Goal: Navigation & Orientation: Find specific page/section

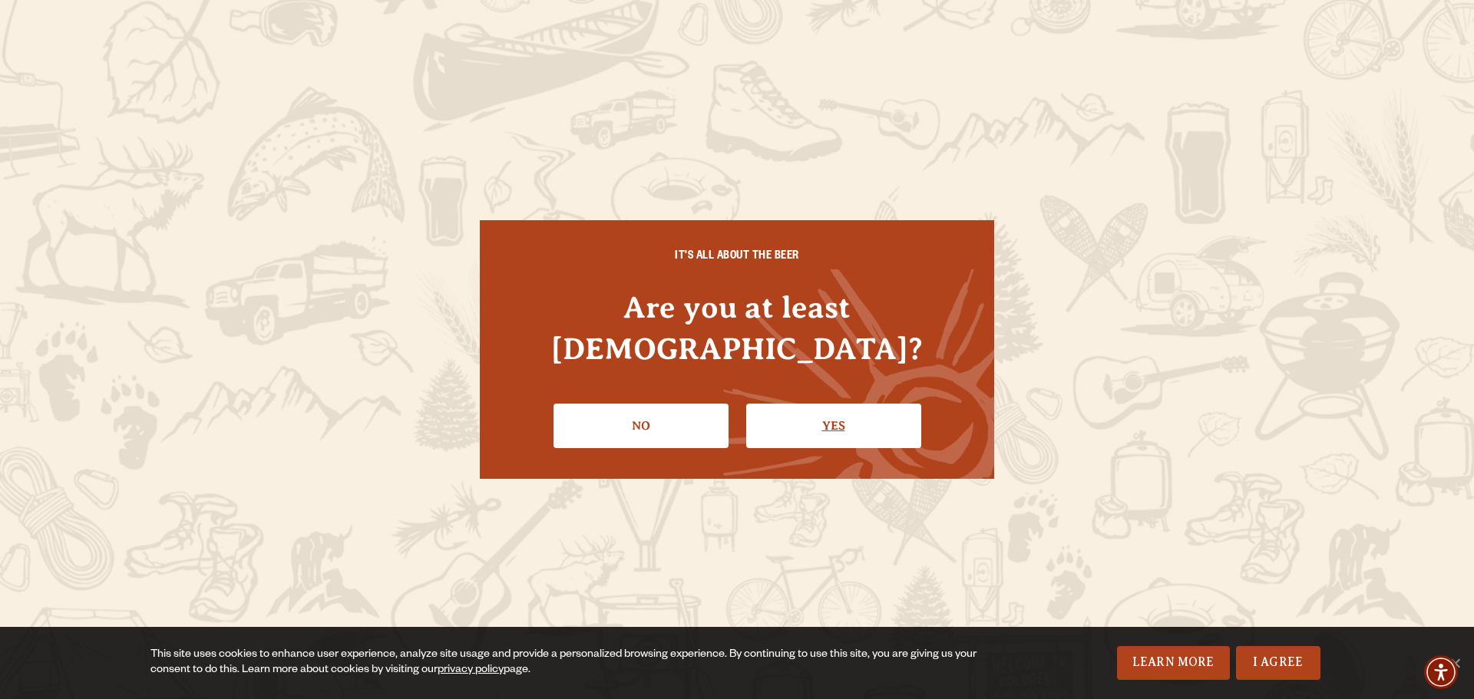
click at [790, 406] on link "Yes" at bounding box center [833, 426] width 175 height 45
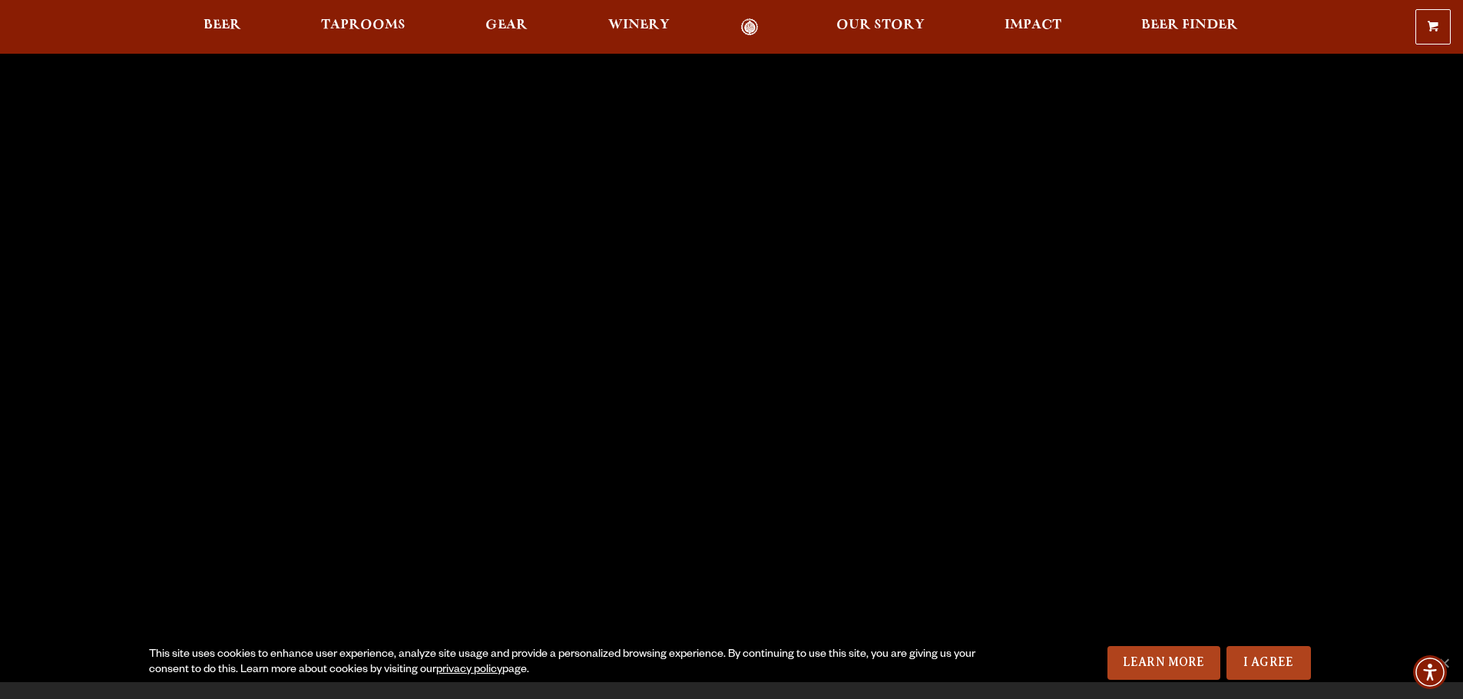
scroll to position [154, 0]
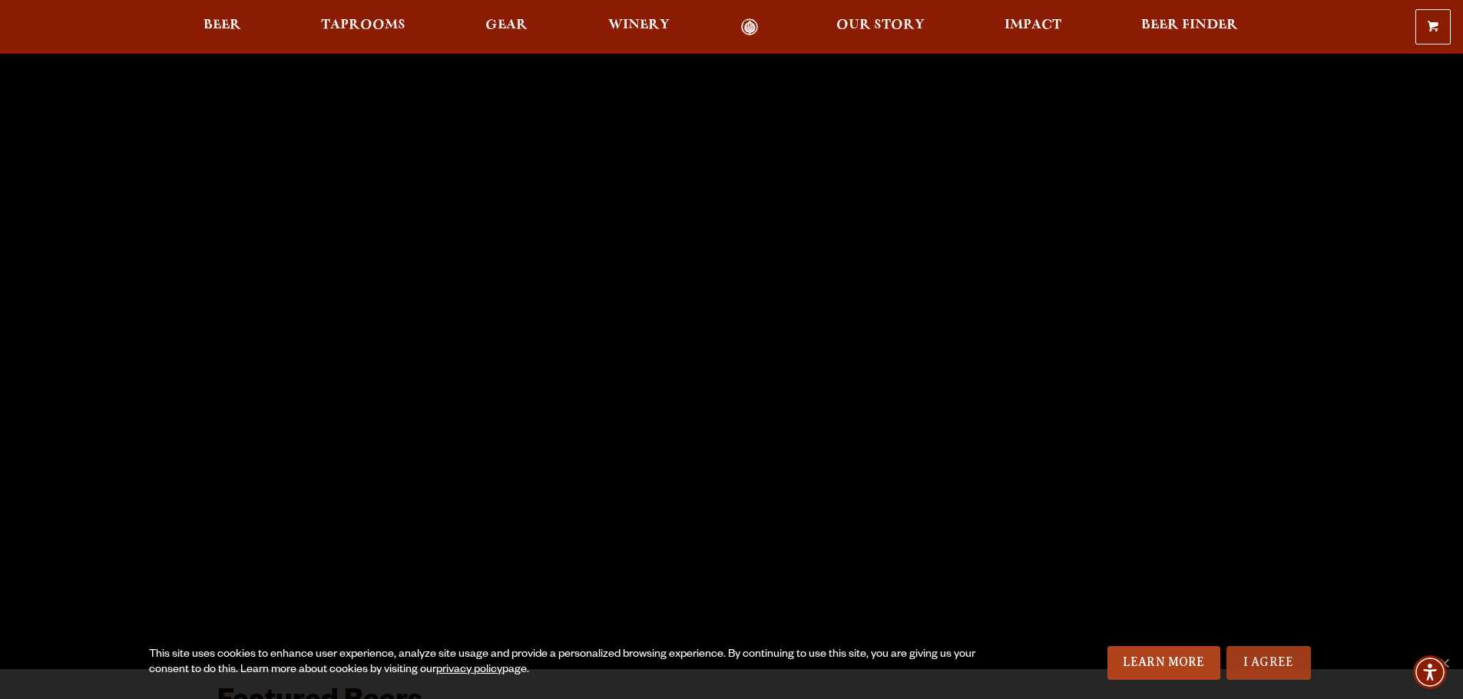
click at [1253, 663] on link "I Agree" at bounding box center [1268, 664] width 84 height 34
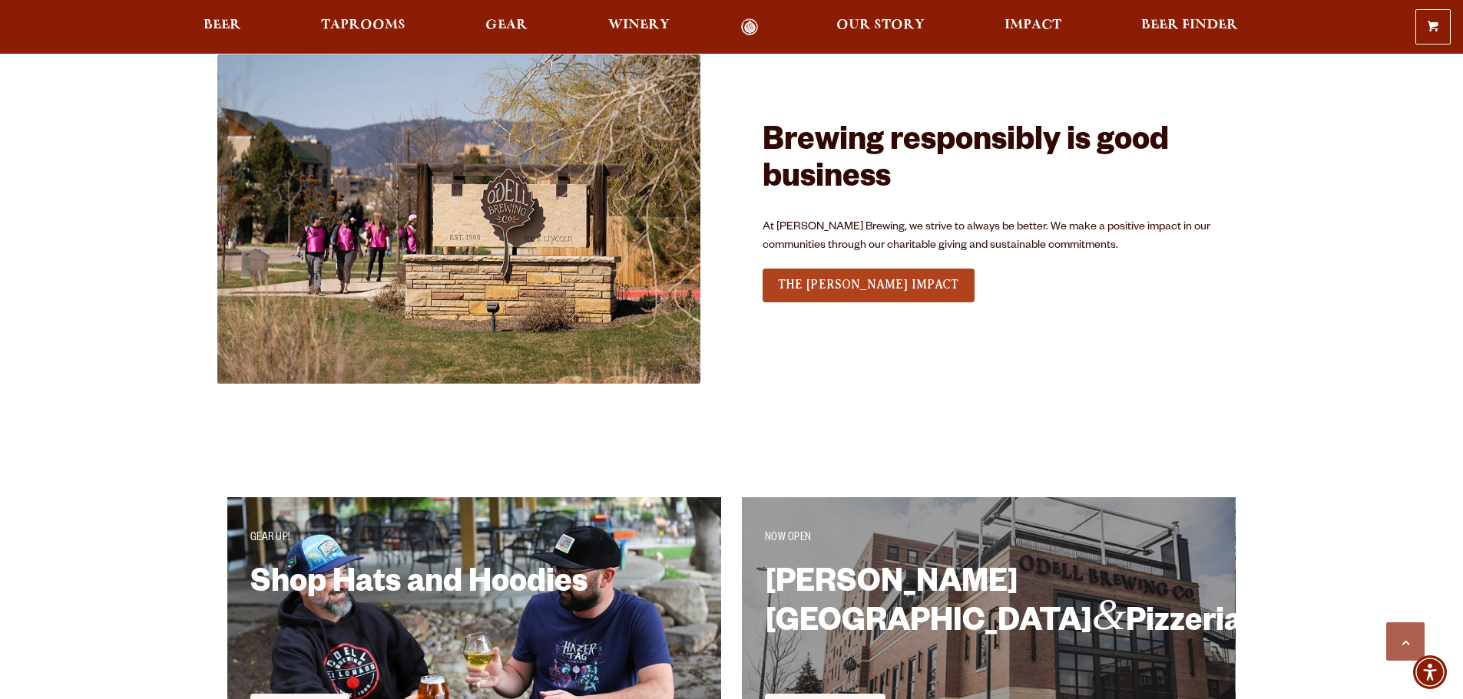
scroll to position [2380, 0]
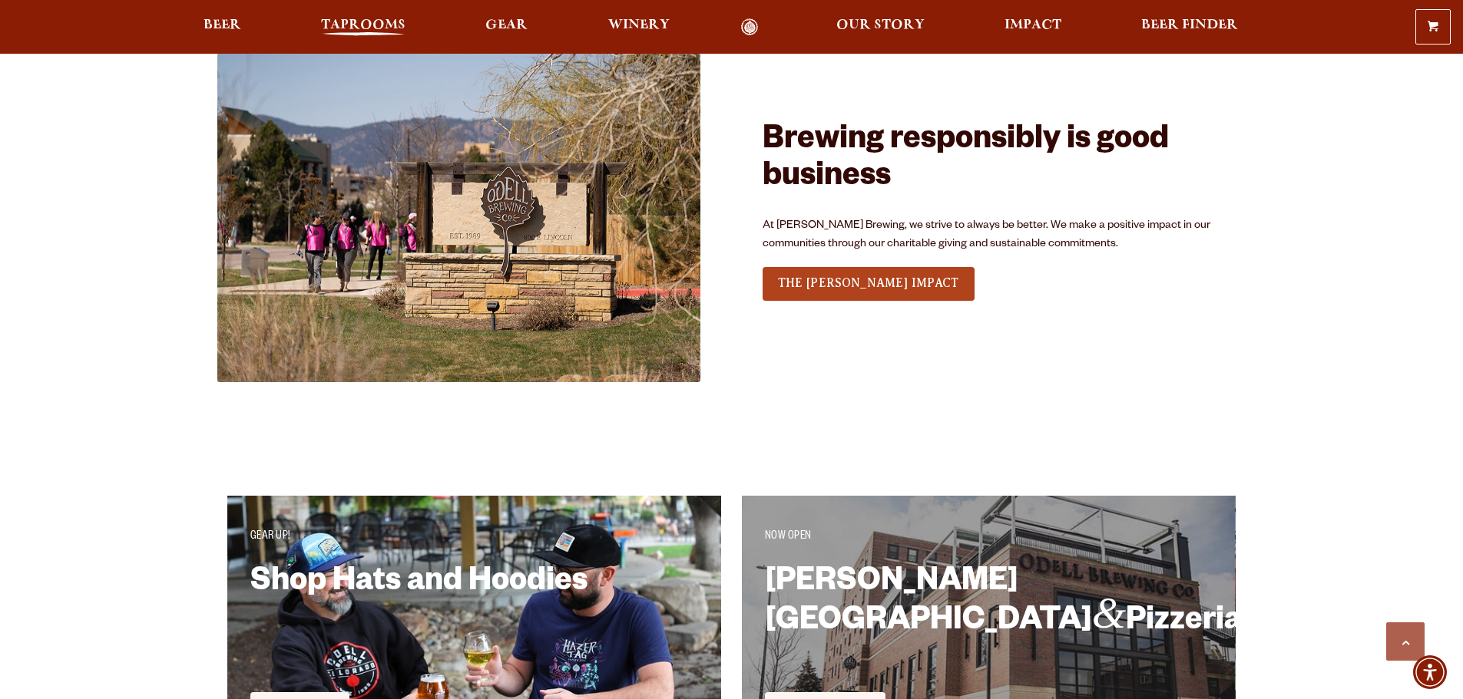
click at [368, 31] on span "Taprooms" at bounding box center [363, 25] width 84 height 12
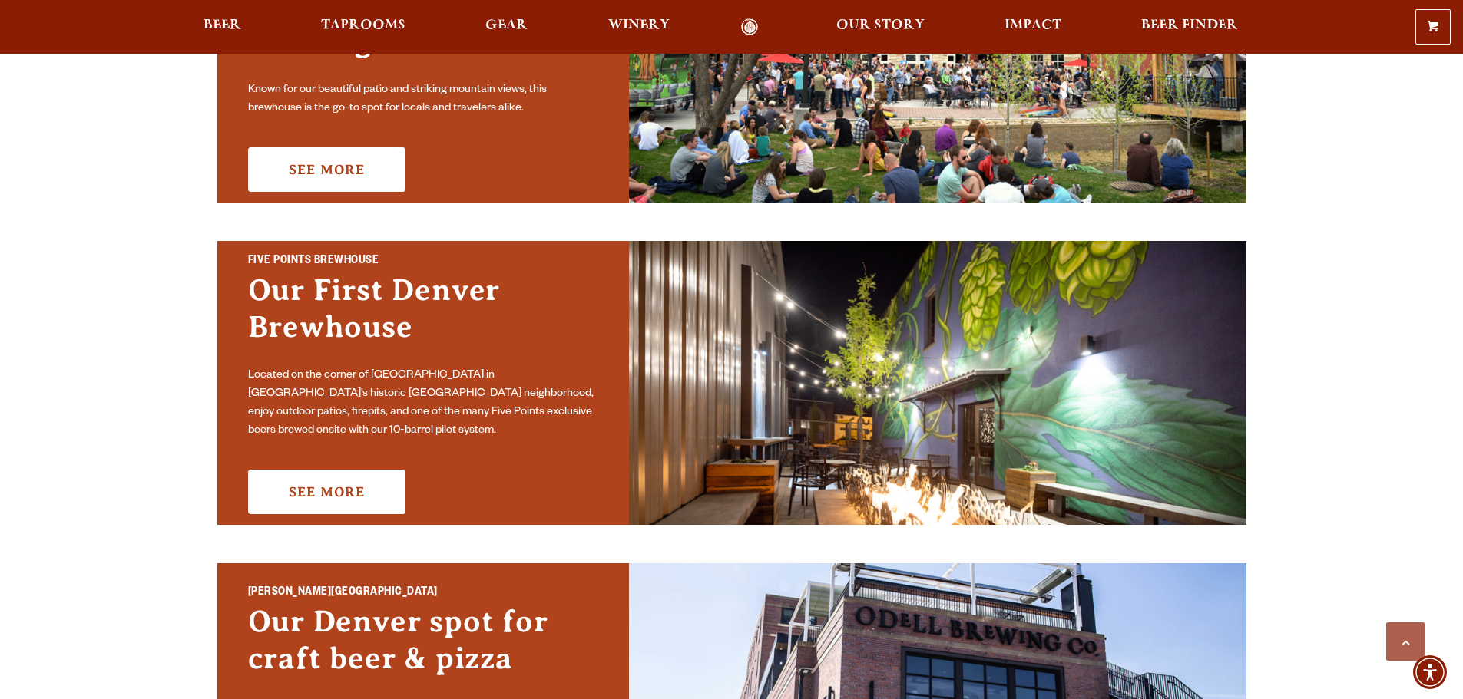
scroll to position [384, 0]
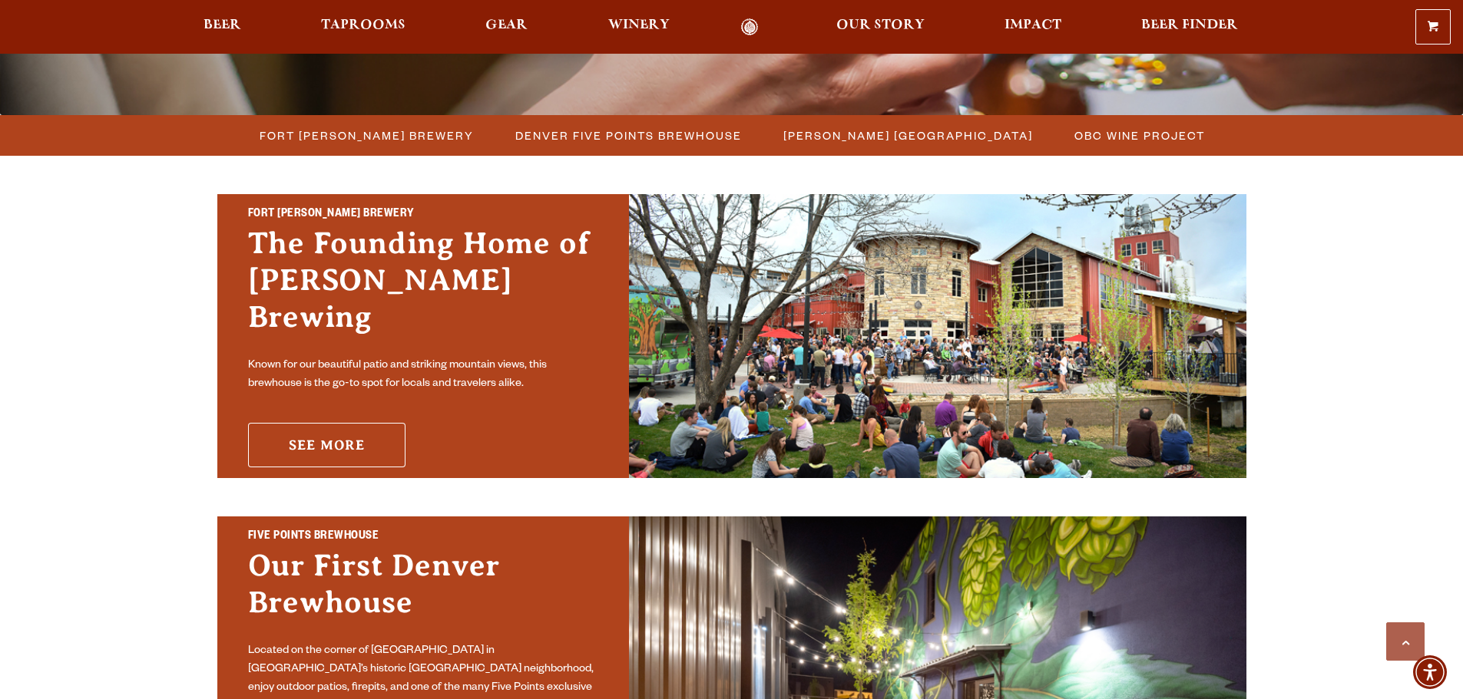
click at [334, 445] on link "See More" at bounding box center [326, 445] width 157 height 45
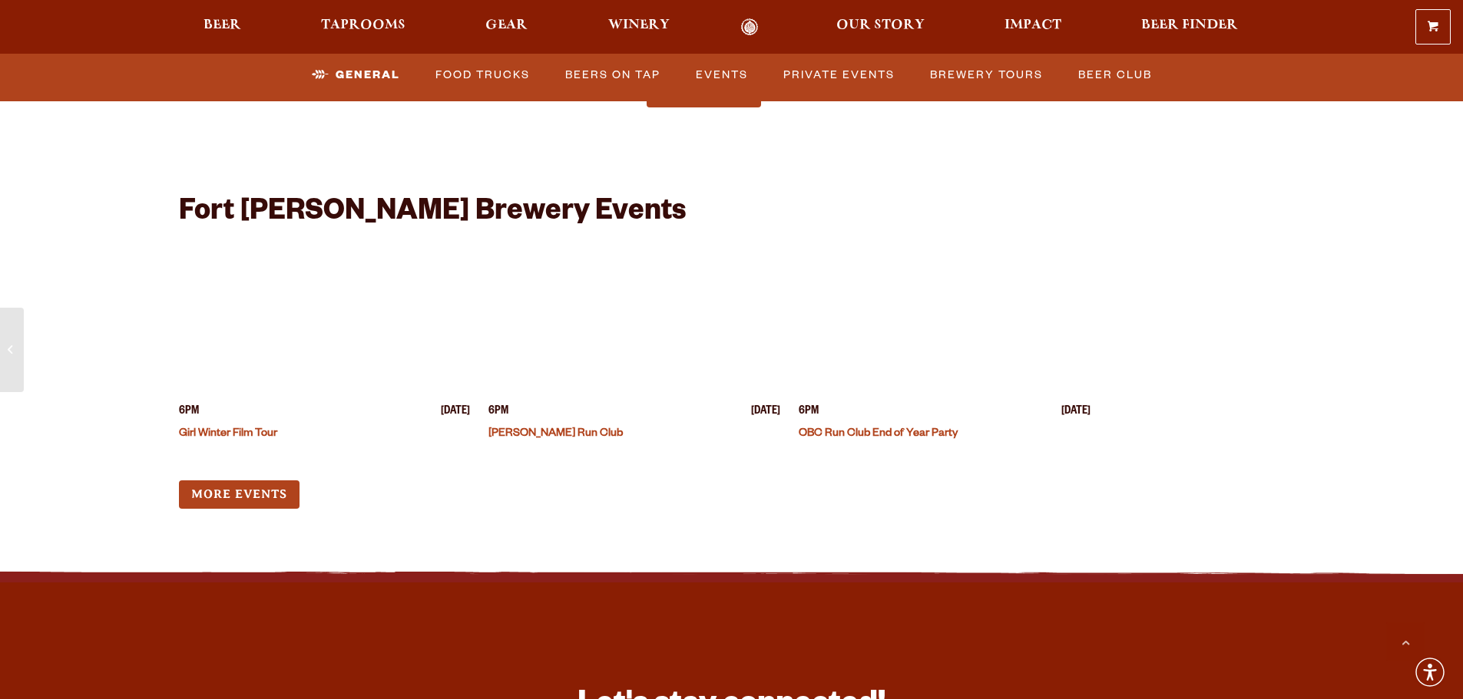
scroll to position [6066, 0]
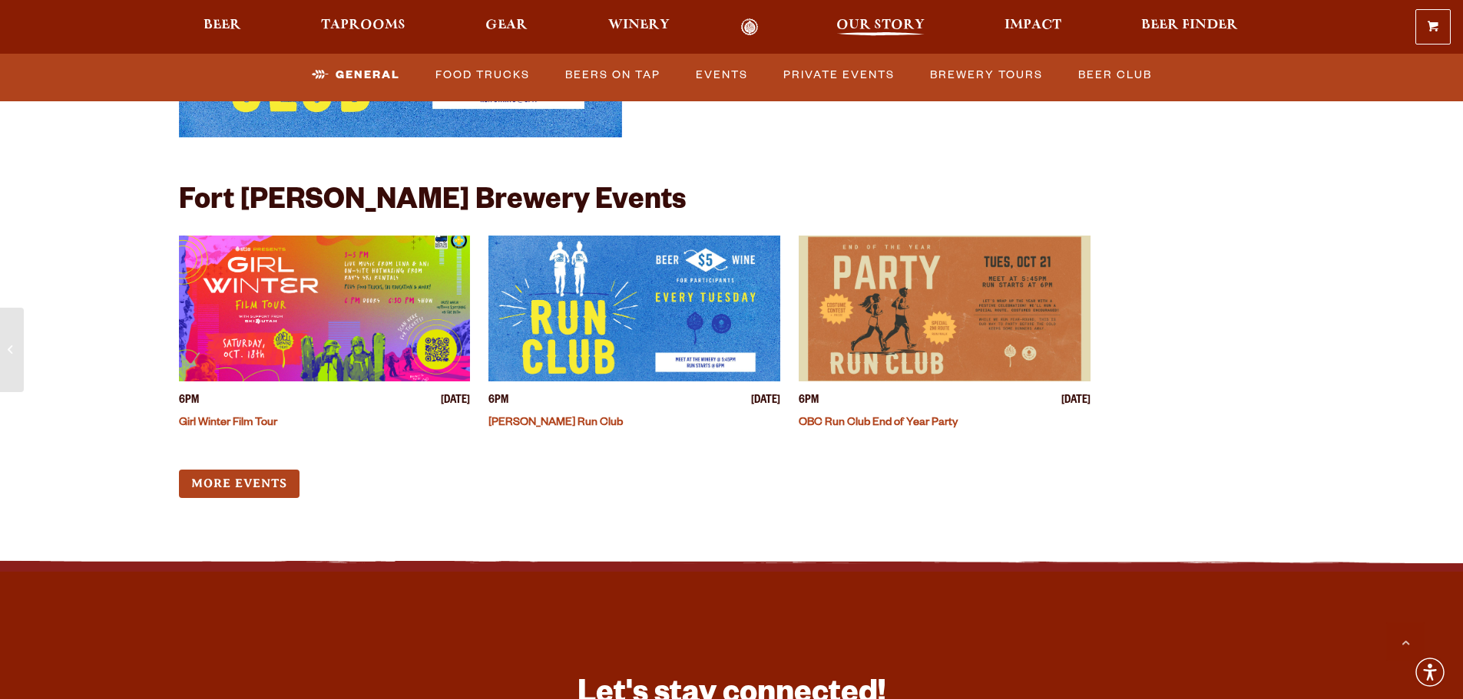
click at [901, 26] on span "Our Story" at bounding box center [880, 25] width 88 height 12
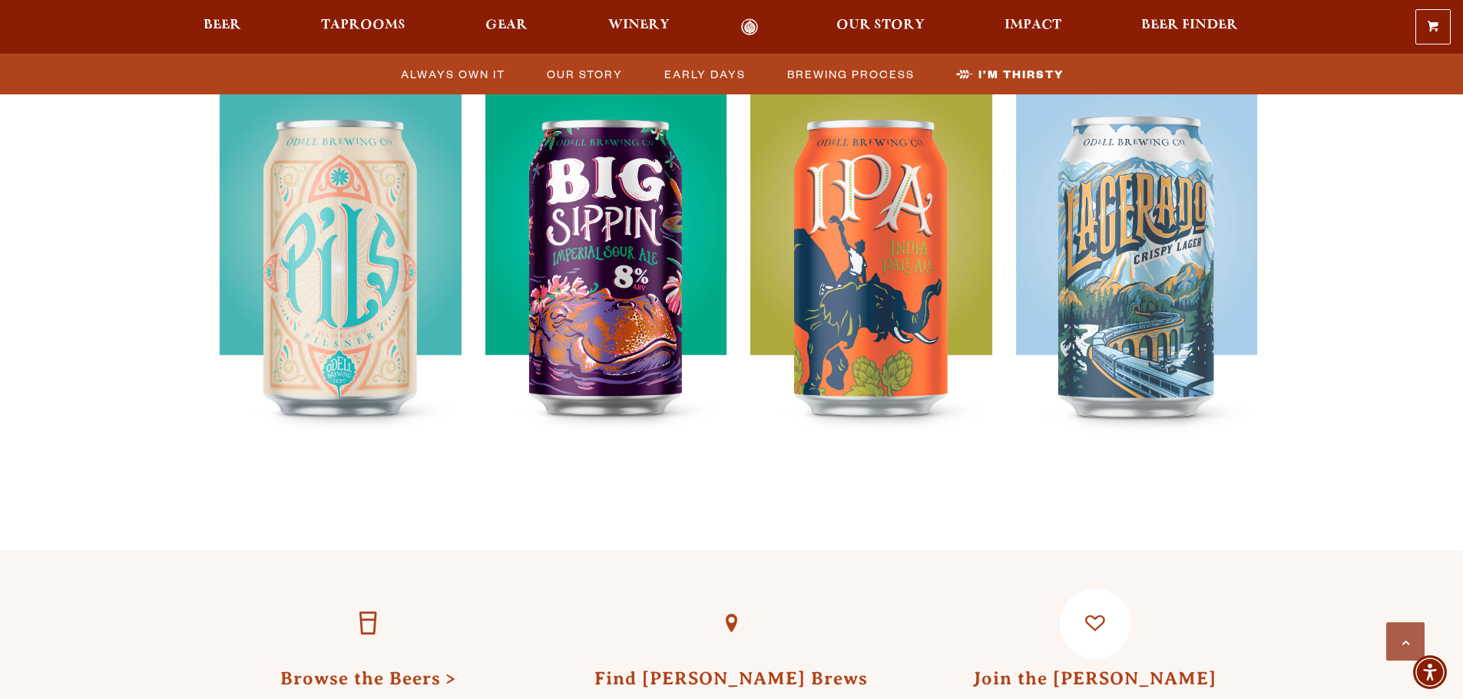
scroll to position [3993, 0]
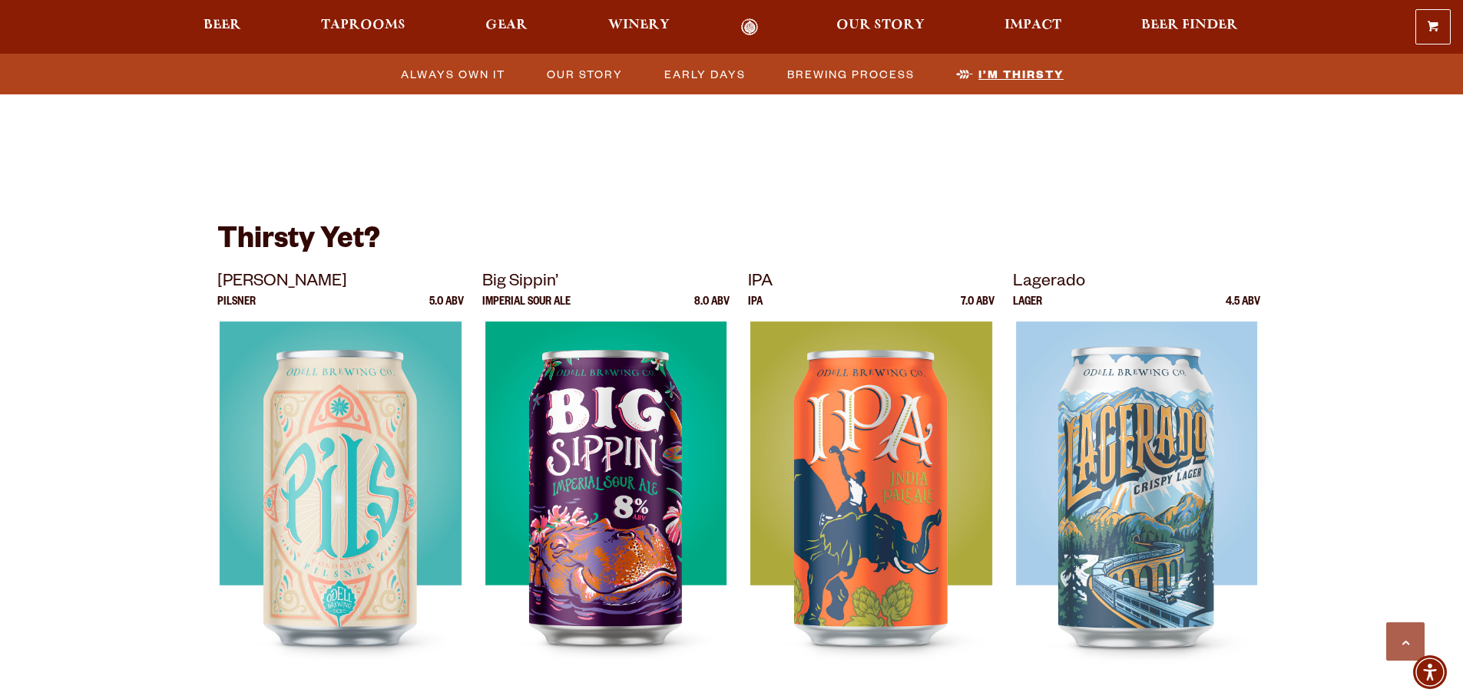
click at [1007, 84] on span "I’m Thirsty" at bounding box center [1020, 74] width 85 height 22
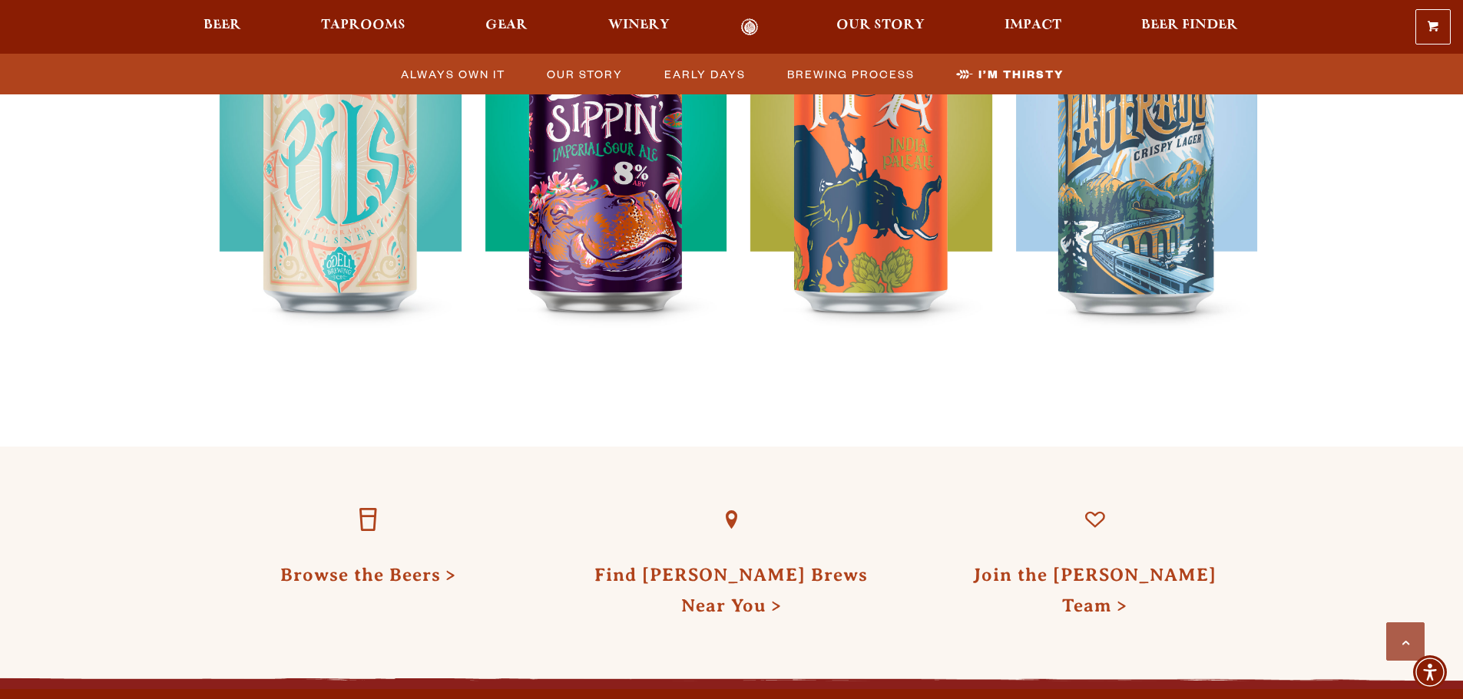
scroll to position [4711, 0]
